Goal: Task Accomplishment & Management: Manage account settings

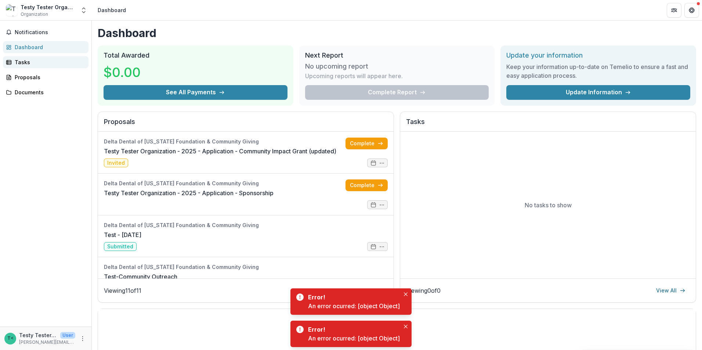
click at [29, 62] on div "Tasks" at bounding box center [49, 62] width 68 height 8
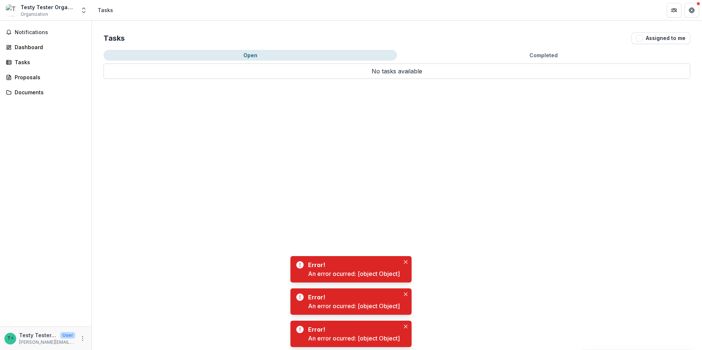
click at [545, 54] on button "Completed" at bounding box center [543, 55] width 293 height 11
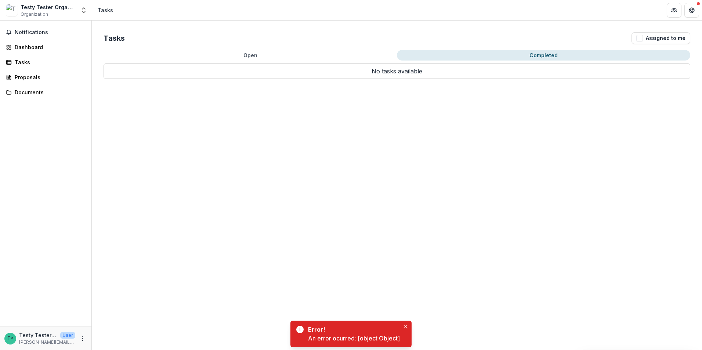
click at [542, 55] on button "Completed" at bounding box center [543, 55] width 293 height 11
click at [251, 59] on button "Open" at bounding box center [250, 55] width 293 height 11
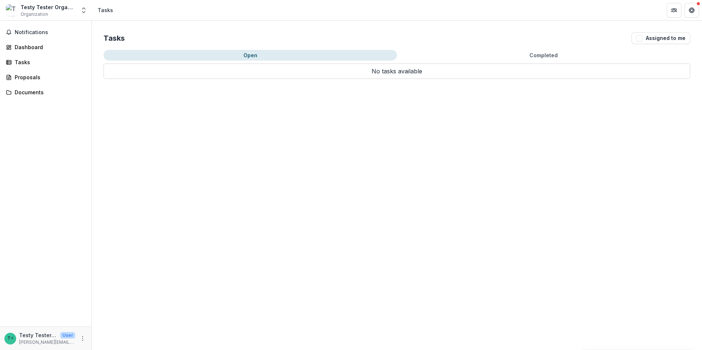
click at [509, 57] on button "Completed" at bounding box center [543, 55] width 293 height 11
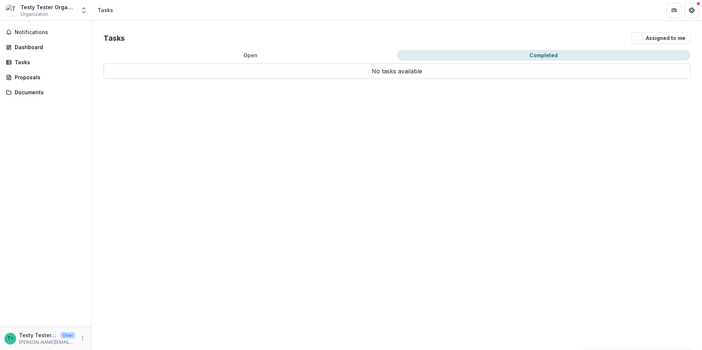
click at [269, 55] on button "Open" at bounding box center [250, 55] width 293 height 11
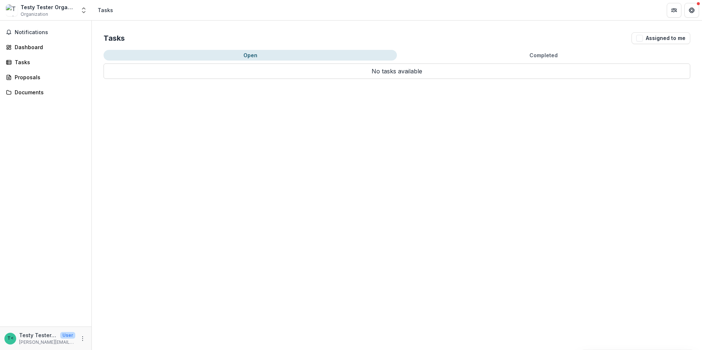
click at [505, 56] on button "Completed" at bounding box center [543, 55] width 293 height 11
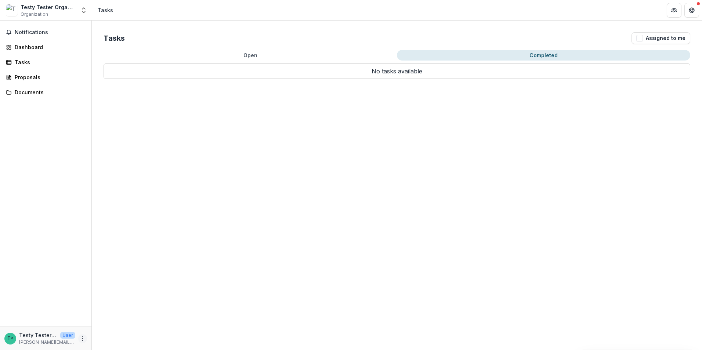
click at [82, 340] on icon "More" at bounding box center [83, 339] width 6 height 6
click at [117, 335] on button "Logout" at bounding box center [131, 335] width 79 height 12
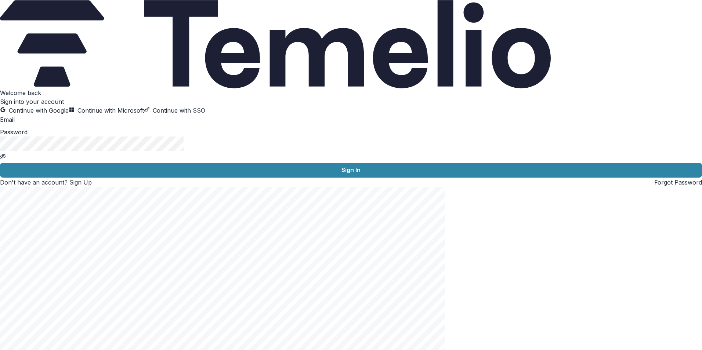
click at [73, 125] on input at bounding box center [44, 120] width 59 height 9
type input "**********"
click at [93, 160] on div "Password" at bounding box center [351, 144] width 702 height 32
click at [0, 163] on button "Sign In" at bounding box center [351, 170] width 702 height 15
